Goal: Task Accomplishment & Management: Manage account settings

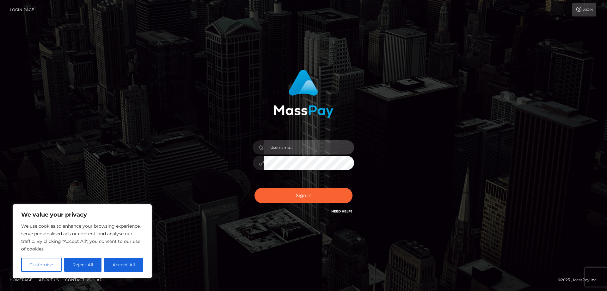
click at [302, 147] on input "text" at bounding box center [309, 147] width 90 height 14
type input "[EMAIL_ADDRESS][DOMAIN_NAME]"
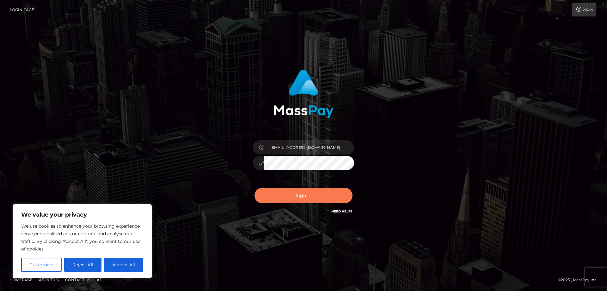
click at [300, 191] on button "Sign in" at bounding box center [304, 195] width 98 height 15
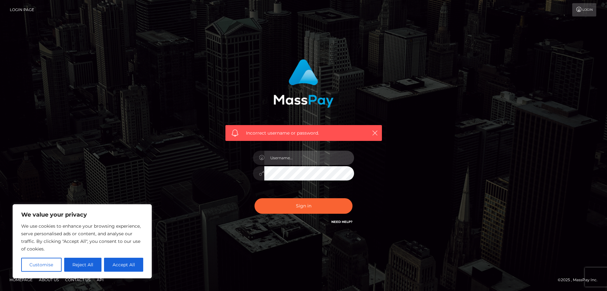
click at [305, 158] on input "text" at bounding box center [309, 158] width 90 height 14
type input "jovanovicljiljana273@gmail.com"
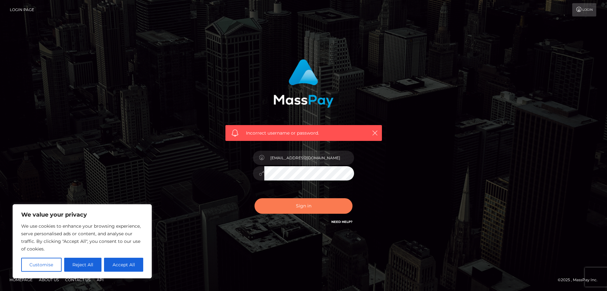
click at [309, 204] on button "Sign in" at bounding box center [304, 205] width 98 height 15
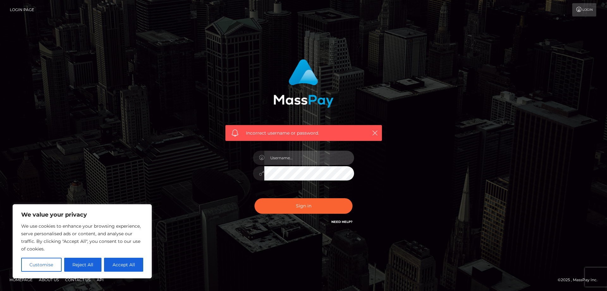
click at [294, 156] on input "text" at bounding box center [309, 158] width 90 height 14
click at [297, 157] on input "text" at bounding box center [309, 158] width 90 height 14
type input "2005-02-15"
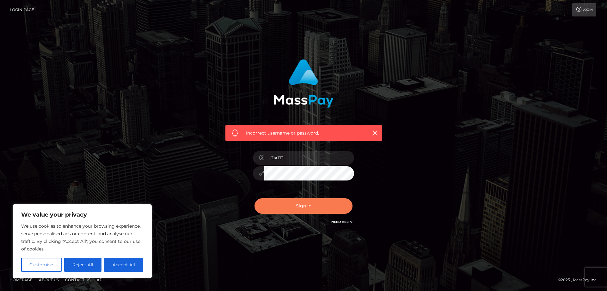
click at [317, 210] on button "Sign in" at bounding box center [304, 205] width 98 height 15
click at [373, 133] on icon "button" at bounding box center [375, 133] width 6 height 6
click at [376, 133] on icon "button" at bounding box center [375, 133] width 6 height 6
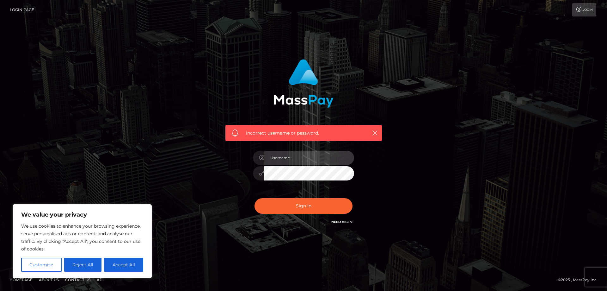
click at [305, 163] on input "text" at bounding box center [309, 158] width 90 height 14
type input "02-15-2005"
click at [255, 198] on button "Sign in" at bounding box center [304, 205] width 98 height 15
click at [299, 158] on input "text" at bounding box center [309, 158] width 90 height 14
type input "ljiljana.[PERSON_NAME]"
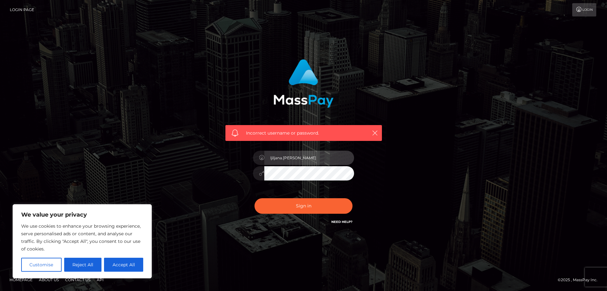
click at [283, 157] on input "ljiljana.[PERSON_NAME]" at bounding box center [309, 158] width 90 height 14
drag, startPoint x: 307, startPoint y: 158, endPoint x: 249, endPoint y: 163, distance: 58.4
click at [249, 163] on div "ljiljana.[PERSON_NAME]" at bounding box center [303, 170] width 111 height 48
